Goal: Information Seeking & Learning: Find specific fact

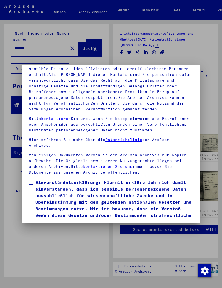
scroll to position [75, 0]
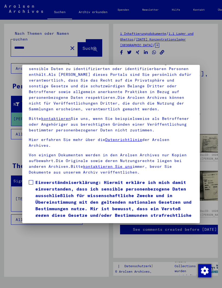
click at [29, 179] on label "Einverständniserklärung: Hiermit erkläre ich mich damit einverstanden, dass ich…" at bounding box center [111, 202] width 164 height 46
click at [29, 180] on span at bounding box center [31, 182] width 4 height 4
click at [27, 160] on mat-dialog-content "Unsere Nutzungsbedingungen wurden durch den Internationalen Ausschuss als obers…" at bounding box center [110, 123] width 177 height 187
click at [29, 180] on span at bounding box center [31, 182] width 4 height 4
click at [62, 228] on button "Ich stimme zu" at bounding box center [49, 233] width 41 height 10
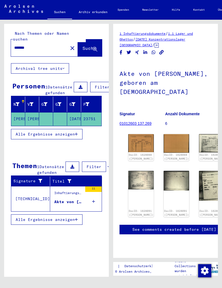
scroll to position [28, 1]
click at [67, 47] on button "close" at bounding box center [72, 47] width 11 height 11
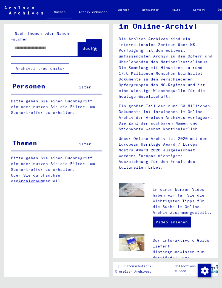
click at [22, 45] on input "text" at bounding box center [37, 48] width 47 height 6
type input "**********"
click at [96, 47] on icon at bounding box center [95, 49] width 5 height 5
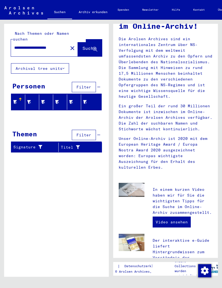
click at [44, 45] on input "**********" at bounding box center [37, 48] width 47 height 6
click at [69, 45] on mat-icon "close" at bounding box center [72, 48] width 7 height 7
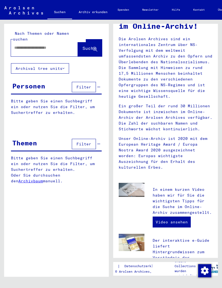
click at [60, 45] on input "text" at bounding box center [37, 48] width 47 height 6
type input "********"
click at [90, 45] on span "Suche" at bounding box center [89, 47] width 14 height 5
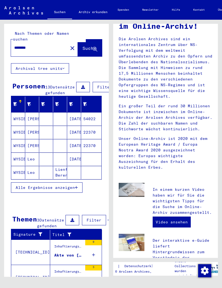
click at [22, 119] on mat-cell "WYSIECKI" at bounding box center [18, 118] width 14 height 13
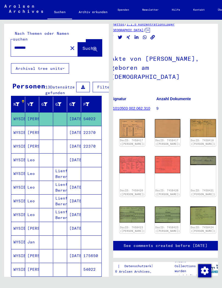
scroll to position [15, 9]
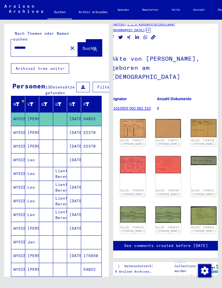
click at [132, 167] on img at bounding box center [132, 164] width 25 height 17
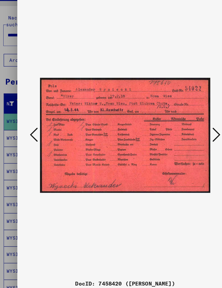
click at [183, 123] on icon at bounding box center [186, 129] width 7 height 13
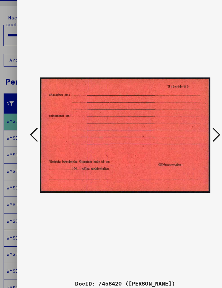
click at [183, 123] on icon at bounding box center [186, 129] width 7 height 13
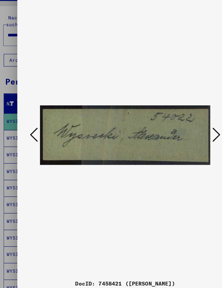
click at [181, 122] on button at bounding box center [186, 130] width 10 height 16
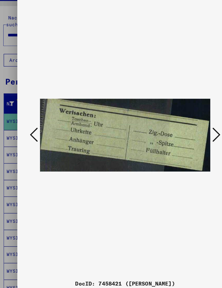
click at [181, 122] on button at bounding box center [186, 130] width 10 height 16
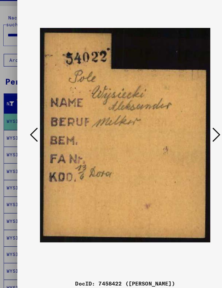
click at [183, 123] on icon at bounding box center [186, 129] width 7 height 13
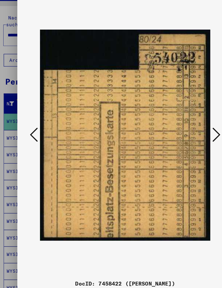
click at [183, 123] on icon at bounding box center [186, 129] width 7 height 13
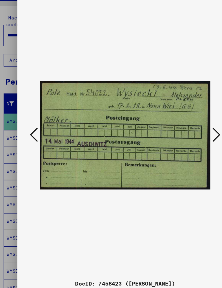
click at [183, 123] on icon at bounding box center [186, 129] width 7 height 13
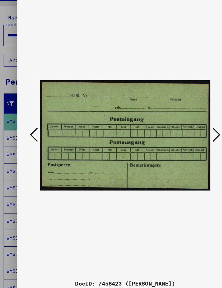
click at [183, 123] on icon at bounding box center [186, 129] width 7 height 13
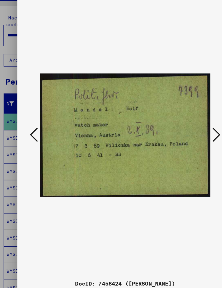
click at [183, 123] on icon at bounding box center [186, 129] width 7 height 13
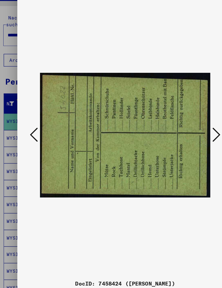
click at [183, 123] on icon at bounding box center [186, 129] width 7 height 13
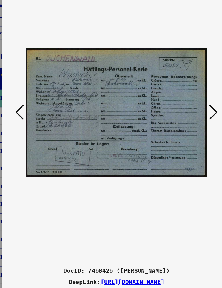
click at [183, 123] on icon at bounding box center [186, 129] width 7 height 13
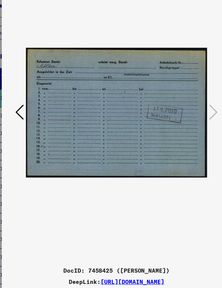
click at [33, 123] on icon at bounding box center [36, 129] width 7 height 13
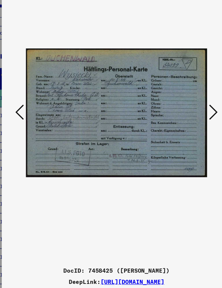
click at [33, 123] on icon at bounding box center [36, 129] width 7 height 13
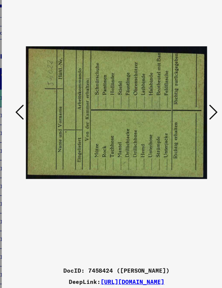
click at [33, 123] on icon at bounding box center [36, 129] width 7 height 13
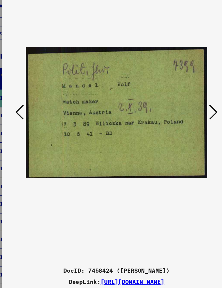
click at [33, 123] on icon at bounding box center [36, 129] width 7 height 13
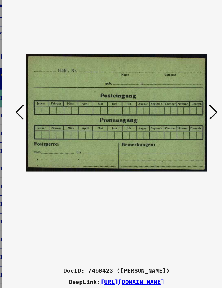
click at [33, 123] on icon at bounding box center [36, 129] width 7 height 13
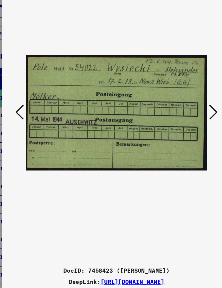
click at [33, 123] on icon at bounding box center [36, 129] width 7 height 13
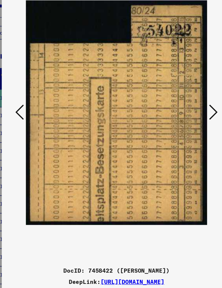
click at [33, 123] on icon at bounding box center [36, 129] width 7 height 13
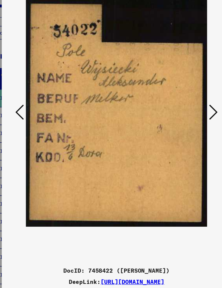
click at [33, 123] on icon at bounding box center [36, 129] width 7 height 13
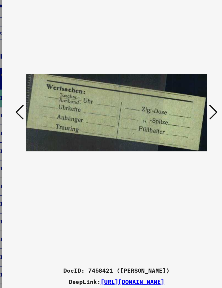
click at [33, 123] on icon at bounding box center [36, 129] width 7 height 13
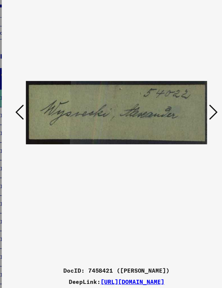
click at [183, 123] on icon at bounding box center [186, 129] width 7 height 13
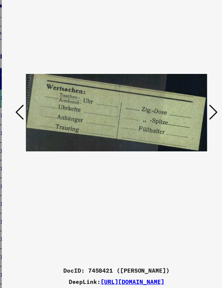
click at [33, 123] on icon at bounding box center [36, 129] width 7 height 13
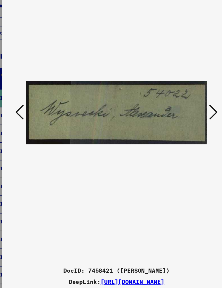
click at [33, 123] on icon at bounding box center [36, 129] width 7 height 13
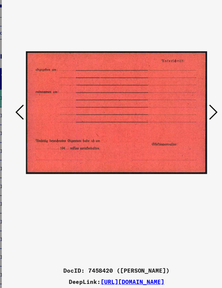
click at [33, 123] on icon at bounding box center [36, 129] width 7 height 13
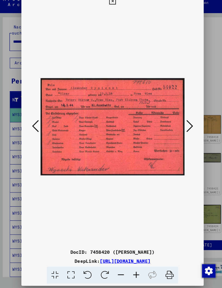
click at [33, 123] on icon at bounding box center [36, 129] width 7 height 13
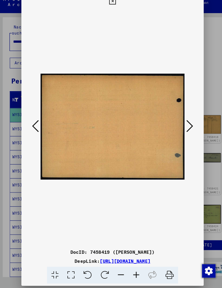
click at [33, 123] on icon at bounding box center [36, 129] width 7 height 13
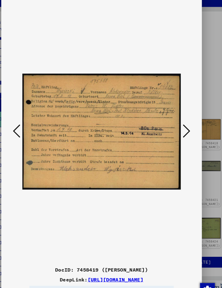
click at [183, 123] on icon at bounding box center [186, 129] width 7 height 13
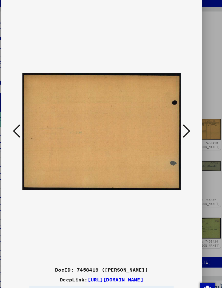
click at [181, 122] on button at bounding box center [186, 130] width 10 height 16
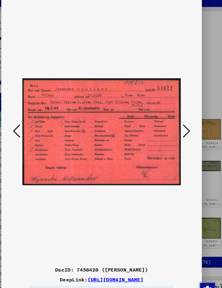
click at [33, 123] on icon at bounding box center [36, 129] width 7 height 13
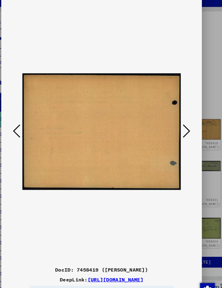
click at [33, 123] on icon at bounding box center [36, 129] width 7 height 13
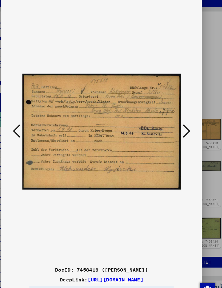
click at [33, 123] on icon at bounding box center [36, 129] width 7 height 13
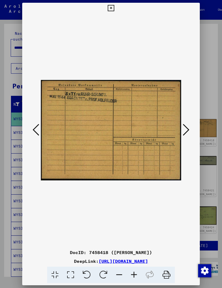
click at [37, 128] on icon at bounding box center [36, 129] width 7 height 13
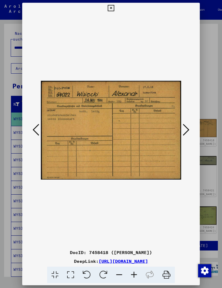
click at [35, 125] on icon at bounding box center [36, 129] width 7 height 13
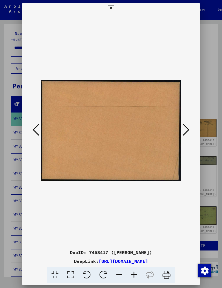
click at [32, 125] on button at bounding box center [36, 130] width 10 height 16
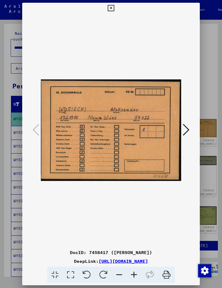
click at [114, 5] on icon at bounding box center [111, 8] width 6 height 7
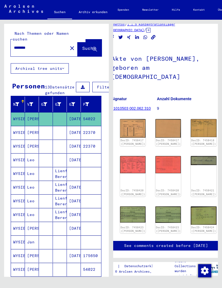
scroll to position [0, 0]
click at [33, 131] on mat-cell "[PERSON_NAME]" at bounding box center [32, 132] width 14 height 13
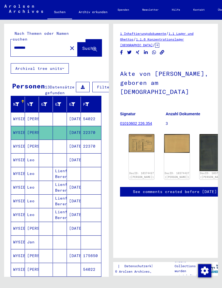
click at [134, 143] on img at bounding box center [141, 143] width 25 height 18
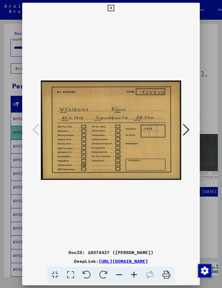
click at [184, 128] on icon at bounding box center [186, 129] width 7 height 13
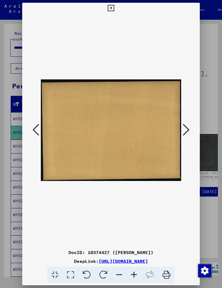
click at [186, 129] on icon at bounding box center [186, 129] width 7 height 13
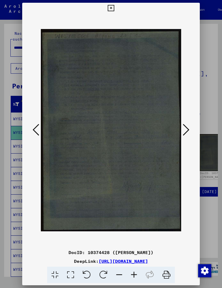
click at [185, 128] on icon at bounding box center [186, 129] width 7 height 13
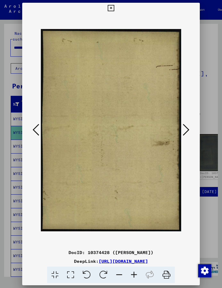
click at [185, 128] on icon at bounding box center [186, 129] width 7 height 13
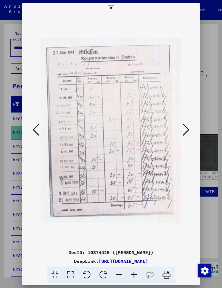
click at [184, 130] on icon at bounding box center [186, 129] width 7 height 13
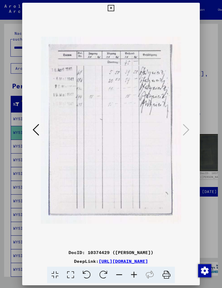
click at [116, 7] on button at bounding box center [111, 8] width 10 height 11
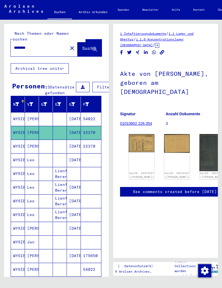
click at [25, 148] on mat-cell "[PERSON_NAME]" at bounding box center [32, 146] width 14 height 13
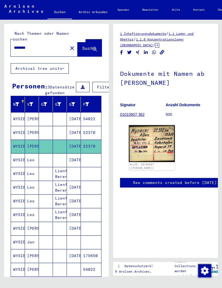
click at [29, 160] on mat-cell "Leo" at bounding box center [32, 159] width 14 height 13
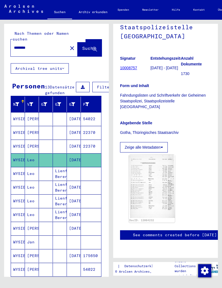
scroll to position [95, 0]
click at [35, 173] on mat-cell "Leo" at bounding box center [32, 173] width 14 height 13
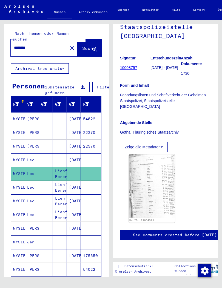
scroll to position [71, 0]
click at [31, 185] on mat-cell "Leo" at bounding box center [32, 187] width 14 height 13
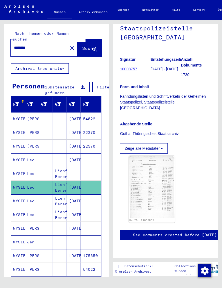
scroll to position [202, 0]
click at [32, 200] on mat-cell "Leo" at bounding box center [32, 200] width 14 height 13
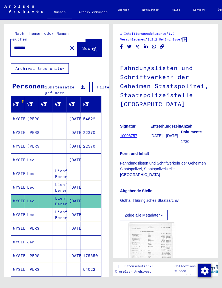
click at [29, 201] on mat-cell "Leo" at bounding box center [32, 200] width 14 height 13
click at [33, 214] on mat-cell "Leo" at bounding box center [32, 214] width 14 height 13
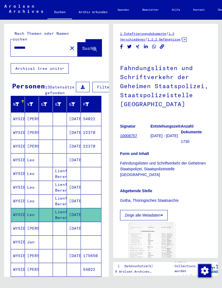
click at [32, 229] on mat-cell "[PERSON_NAME]" at bounding box center [32, 228] width 14 height 13
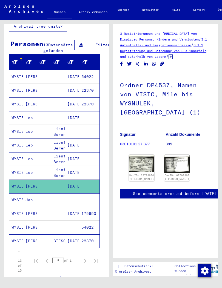
scroll to position [43, 3]
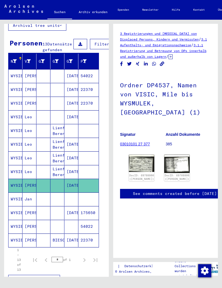
click at [25, 201] on mat-cell "Jan" at bounding box center [29, 199] width 14 height 13
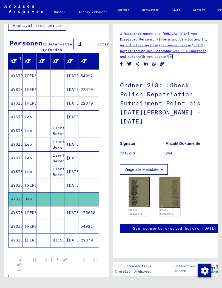
click at [26, 214] on mat-cell "[PERSON_NAME]" at bounding box center [29, 212] width 14 height 13
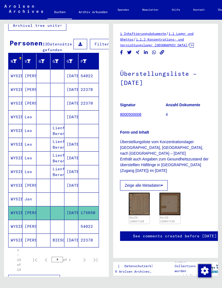
click at [143, 196] on img at bounding box center [139, 204] width 21 height 22
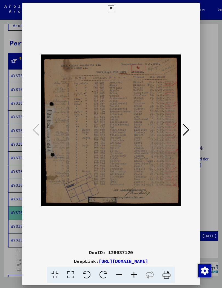
click at [187, 125] on icon at bounding box center [186, 129] width 7 height 13
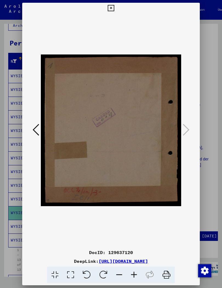
click at [114, 7] on icon at bounding box center [111, 8] width 6 height 7
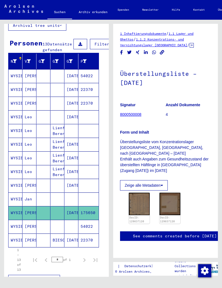
click at [28, 226] on mat-cell "[PERSON_NAME]" at bounding box center [29, 226] width 14 height 13
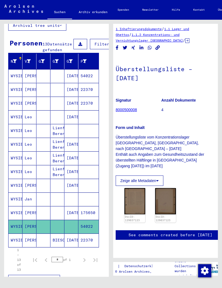
scroll to position [30, 5]
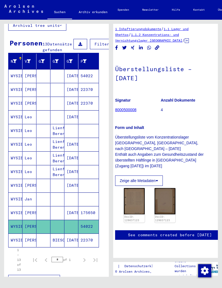
click at [137, 188] on img at bounding box center [134, 201] width 21 height 26
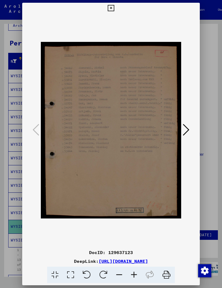
click at [190, 124] on button at bounding box center [186, 130] width 10 height 16
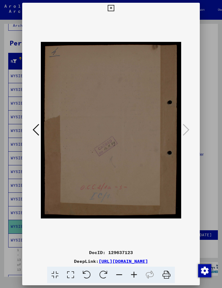
click at [38, 131] on icon at bounding box center [36, 129] width 7 height 13
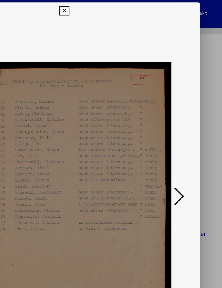
click at [114, 5] on icon at bounding box center [111, 8] width 6 height 7
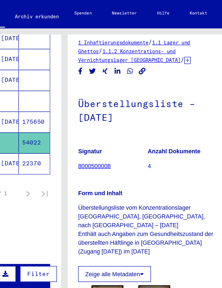
scroll to position [173, -2]
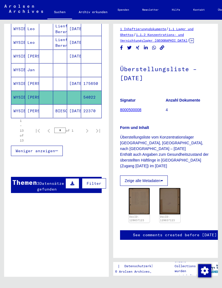
click at [41, 108] on mat-cell at bounding box center [46, 110] width 14 height 13
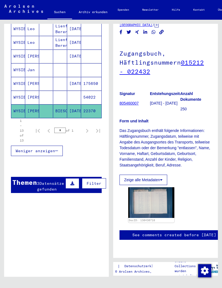
click at [158, 197] on img at bounding box center [151, 202] width 46 height 31
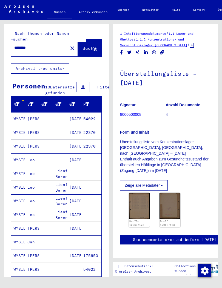
click at [29, 121] on mat-cell "[PERSON_NAME]" at bounding box center [32, 118] width 14 height 13
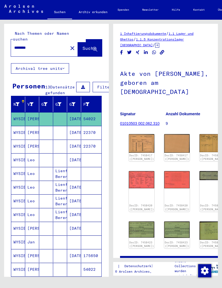
click at [141, 144] on img at bounding box center [141, 143] width 25 height 19
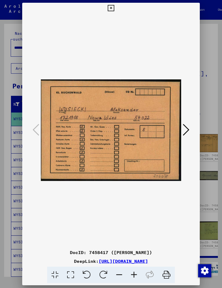
click at [189, 127] on icon at bounding box center [186, 129] width 7 height 13
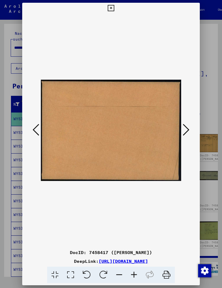
click at [35, 125] on icon at bounding box center [36, 129] width 7 height 13
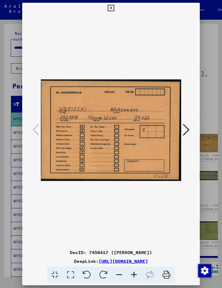
click at [186, 127] on icon at bounding box center [186, 129] width 7 height 13
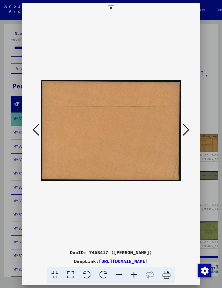
click at [187, 128] on icon at bounding box center [186, 129] width 7 height 13
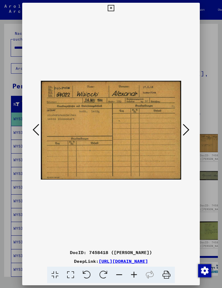
click at [187, 128] on icon at bounding box center [186, 129] width 7 height 13
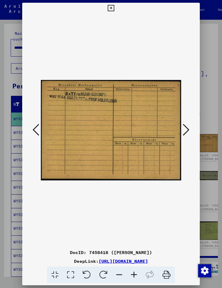
click at [188, 130] on icon at bounding box center [186, 129] width 7 height 13
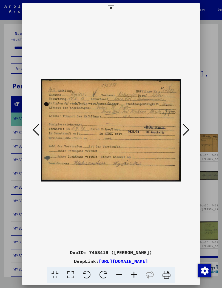
click at [187, 130] on icon at bounding box center [186, 129] width 7 height 13
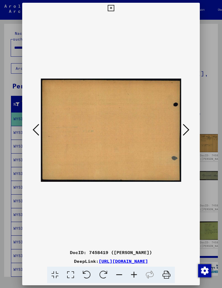
click at [187, 129] on icon at bounding box center [186, 129] width 7 height 13
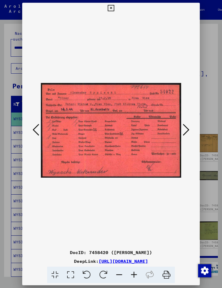
click at [114, 5] on icon at bounding box center [111, 8] width 6 height 7
